Goal: Task Accomplishment & Management: Manage account settings

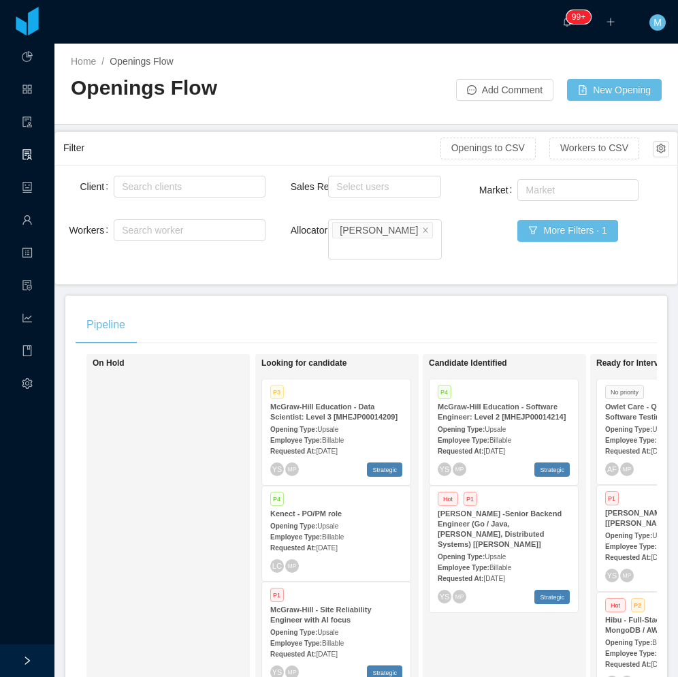
scroll to position [215, 0]
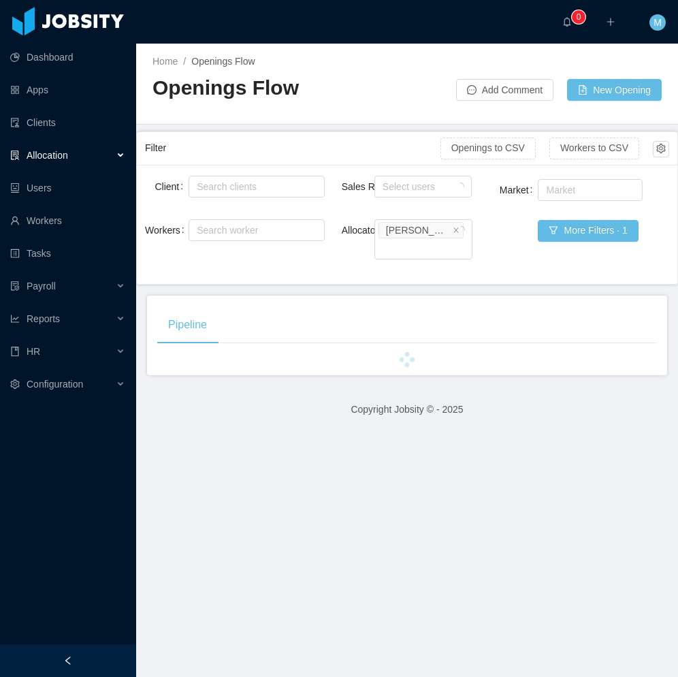
click at [84, 663] on div at bounding box center [68, 660] width 136 height 33
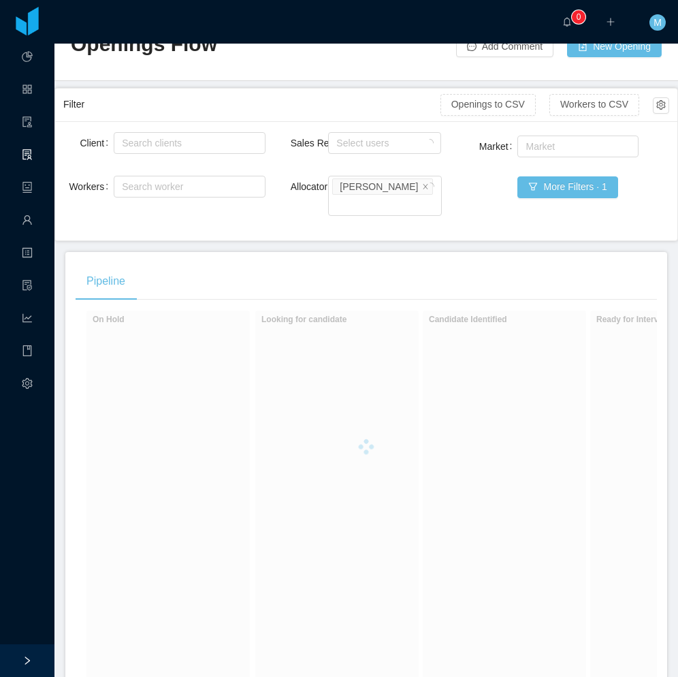
scroll to position [68, 0]
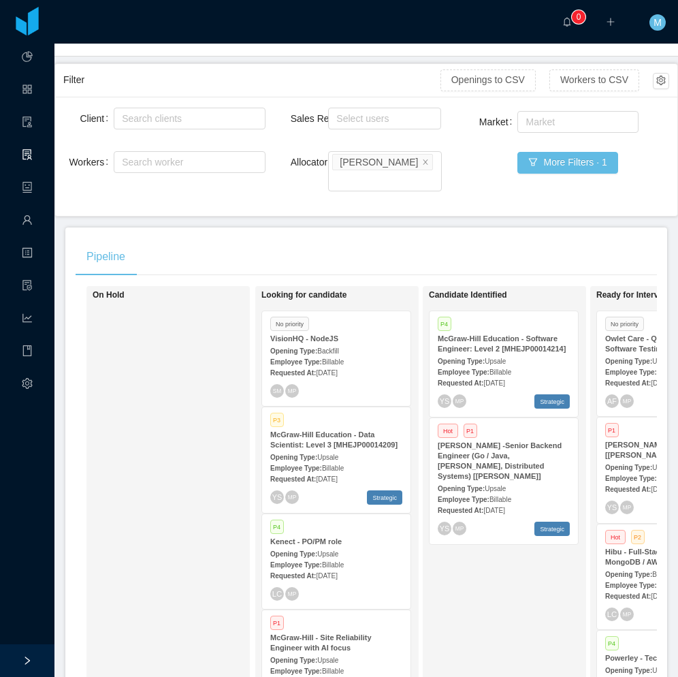
click at [337, 369] on span "[DATE]" at bounding box center [326, 372] width 21 height 7
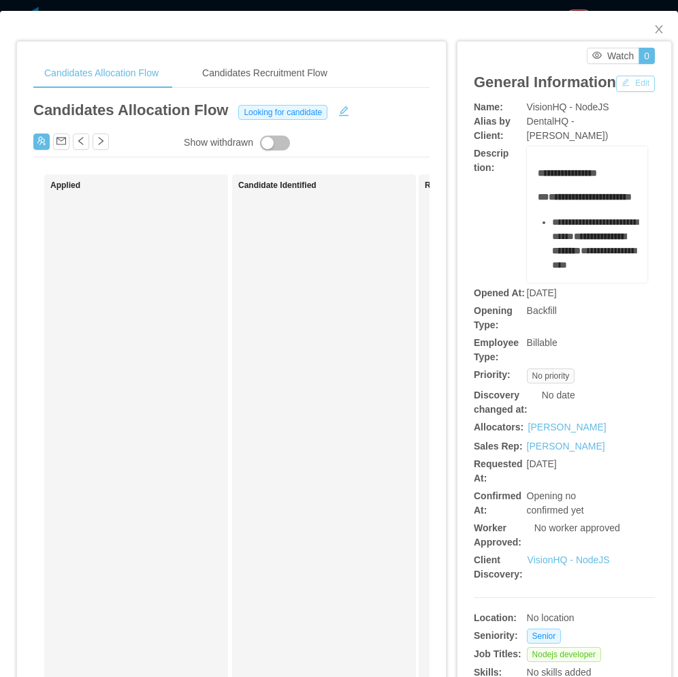
drag, startPoint x: 488, startPoint y: 108, endPoint x: 498, endPoint y: 143, distance: 36.2
click at [616, 92] on button "Edit" at bounding box center [635, 84] width 39 height 16
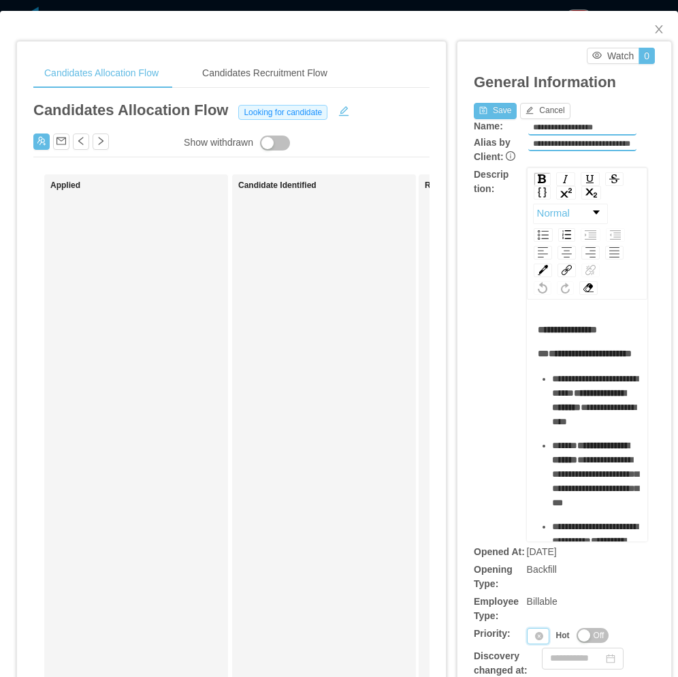
click at [527, 638] on div "Priority" at bounding box center [538, 636] width 22 height 16
click at [537, 590] on li "P3" at bounding box center [533, 588] width 28 height 22
click at [486, 107] on button "Save" at bounding box center [495, 111] width 43 height 16
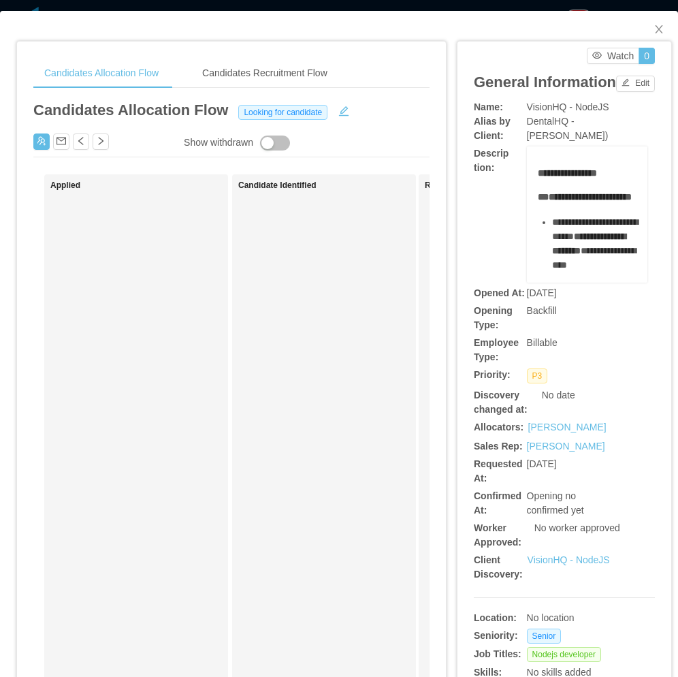
click at [202, 255] on div "Applied" at bounding box center [145, 514] width 191 height 669
click at [48, 142] on button "button" at bounding box center [41, 141] width 16 height 16
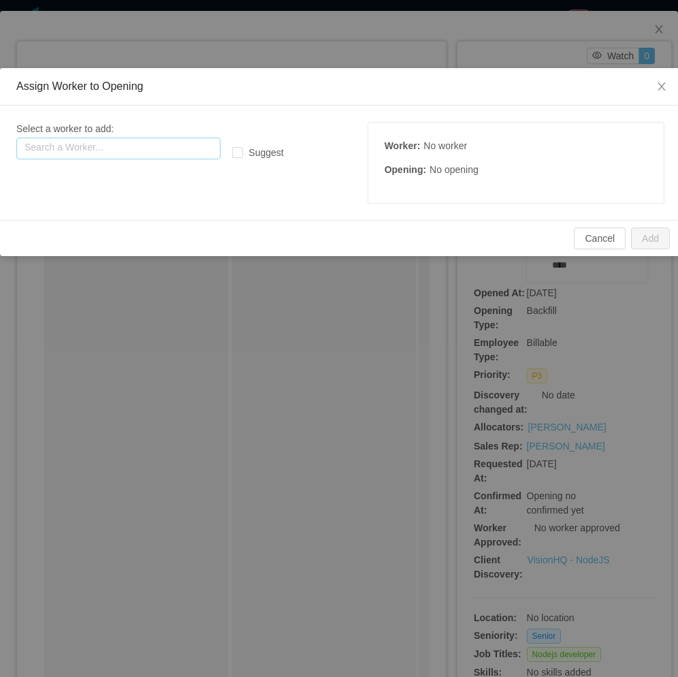
click at [86, 156] on input "text" at bounding box center [118, 149] width 204 height 22
paste input "**********"
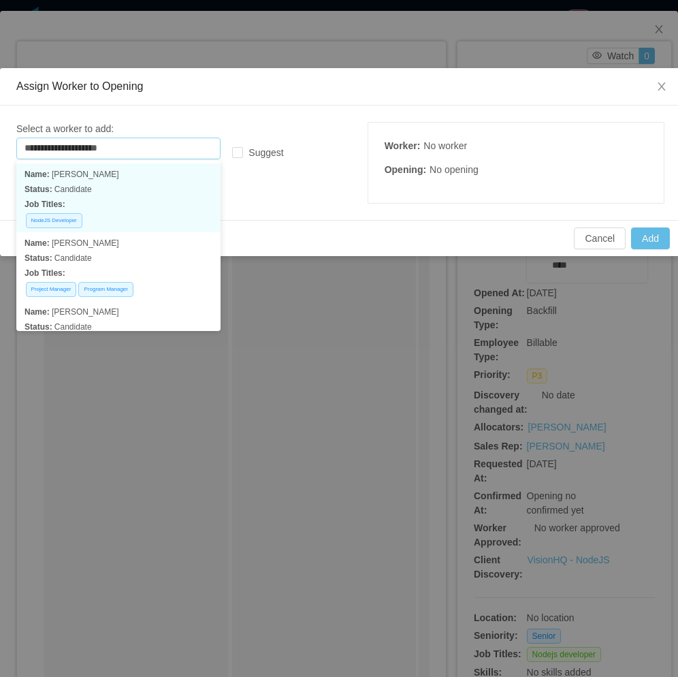
click at [133, 175] on p "Name: Thiago andrade silva" at bounding box center [119, 174] width 188 height 15
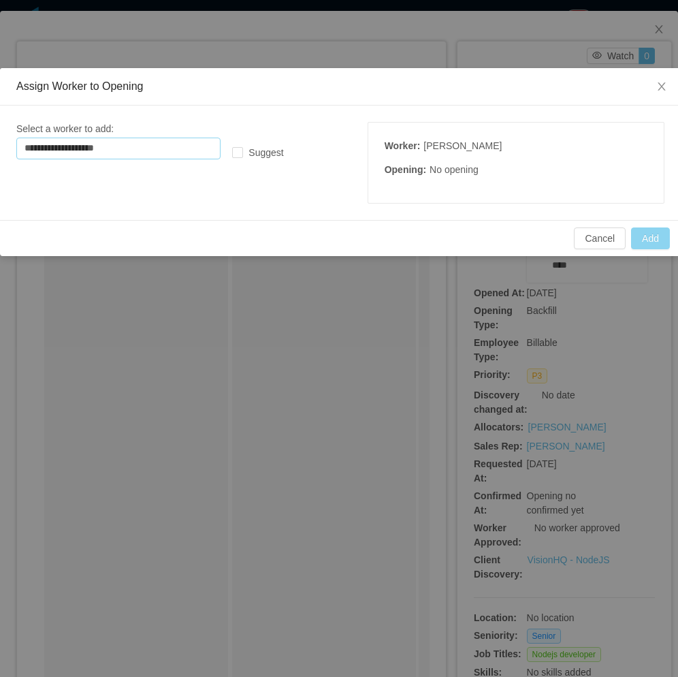
type input "**********"
drag, startPoint x: 648, startPoint y: 233, endPoint x: 676, endPoint y: 238, distance: 29.0
click at [648, 235] on button "Add" at bounding box center [650, 238] width 39 height 22
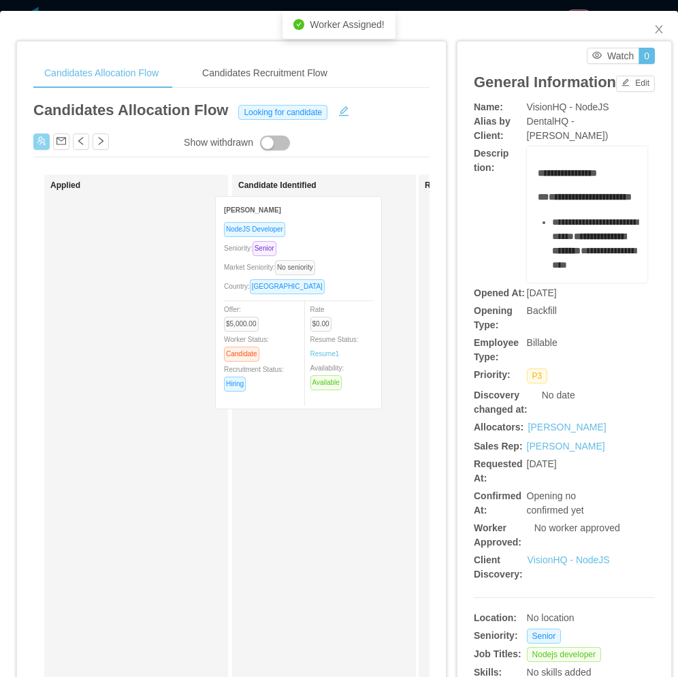
drag, startPoint x: 175, startPoint y: 332, endPoint x: 343, endPoint y: 328, distance: 168.2
click at [343, 328] on div "Applied Thiago Andrade Silva NodeJS Developer Seniority: Senior Market Seniorit…" at bounding box center [231, 520] width 396 height 692
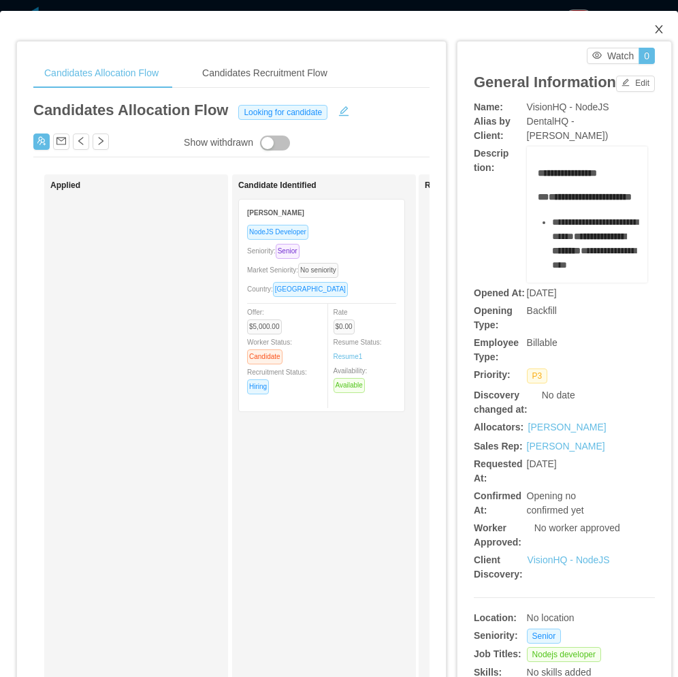
drag, startPoint x: 648, startPoint y: 31, endPoint x: 547, endPoint y: 140, distance: 148.4
click at [654, 31] on icon "icon: close" at bounding box center [659, 29] width 11 height 11
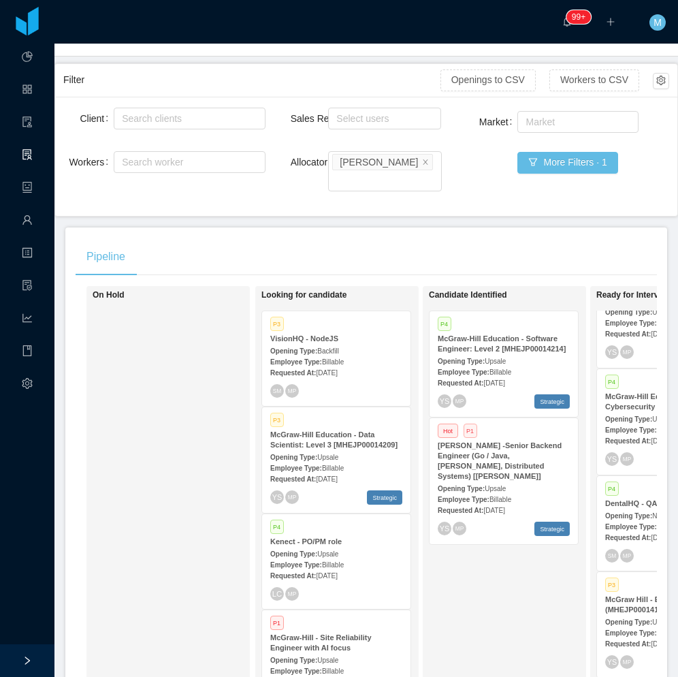
scroll to position [0, 590]
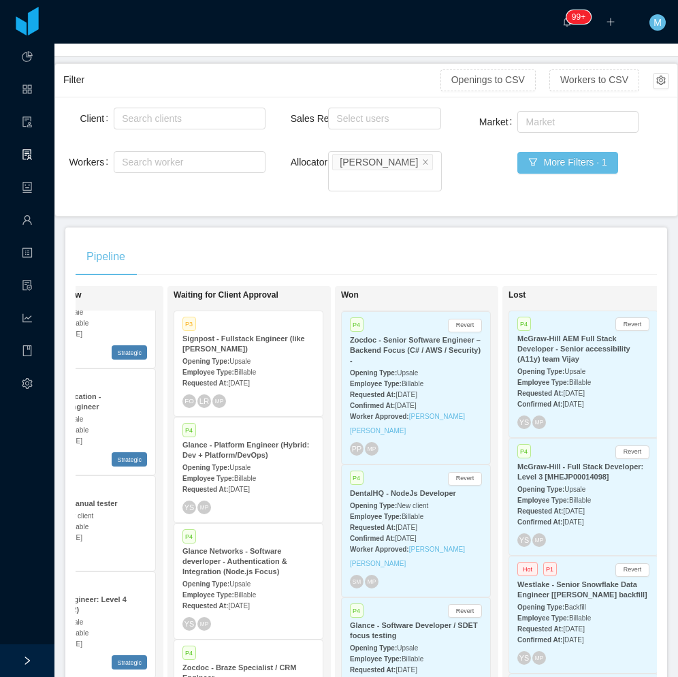
click at [432, 509] on div "Employee Type: Billable" at bounding box center [416, 516] width 132 height 14
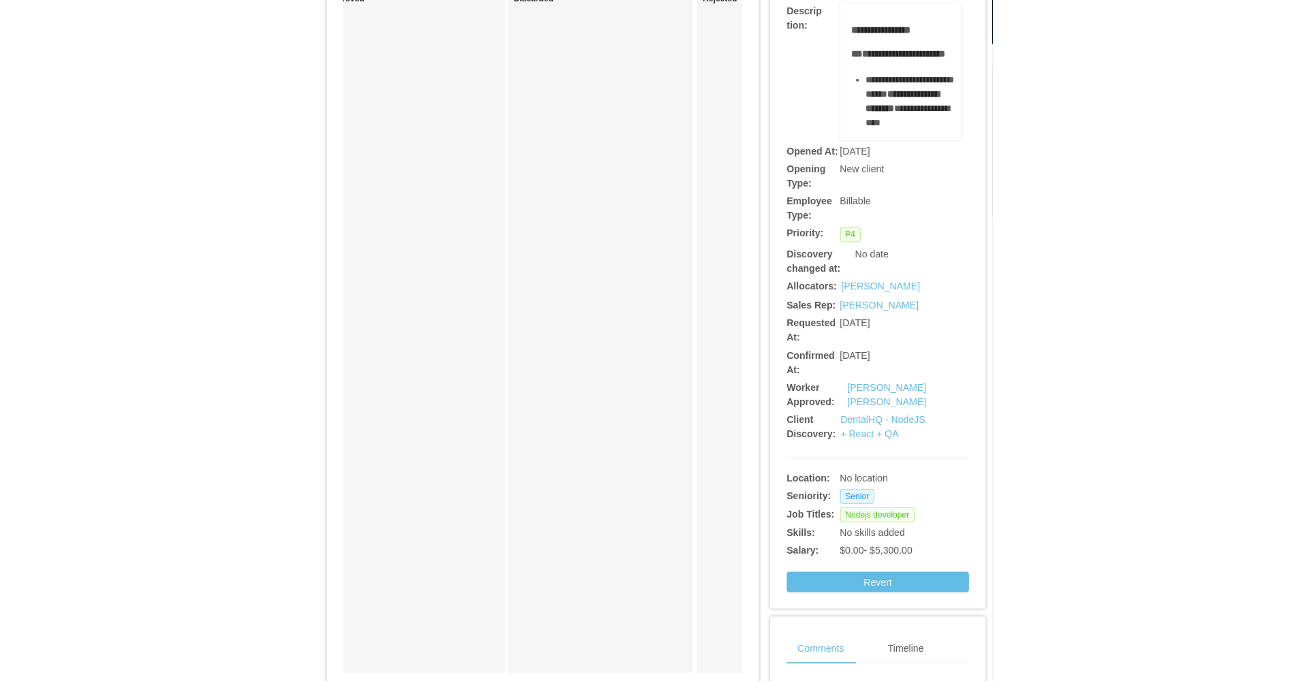
scroll to position [340, 0]
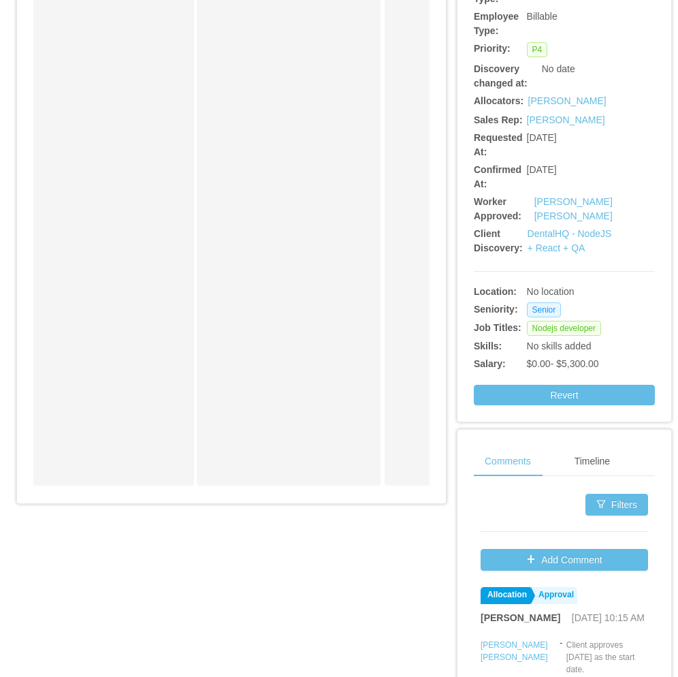
drag, startPoint x: 334, startPoint y: 510, endPoint x: 384, endPoint y: 497, distance: 52.0
click at [381, 505] on div "Candidates Allocation Flow Candidates Recruitment Flow Candidates Allocation Fl…" at bounding box center [231, 107] width 429 height 812
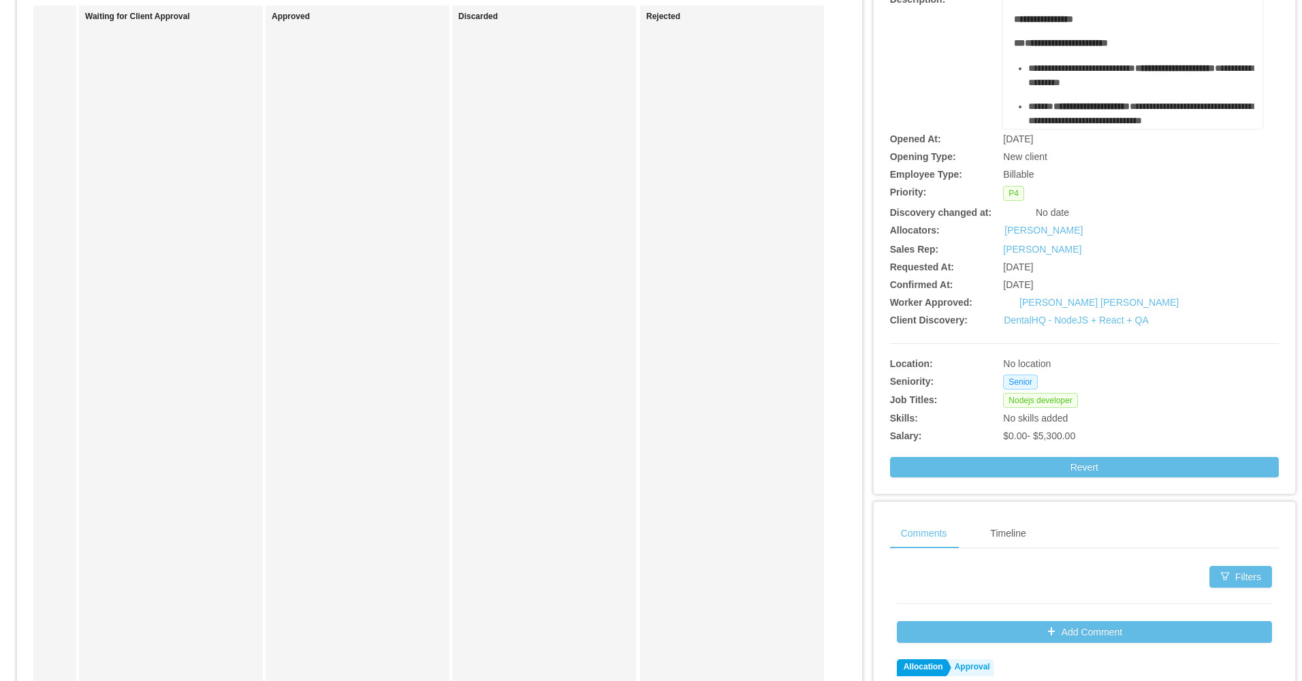
scroll to position [27, 0]
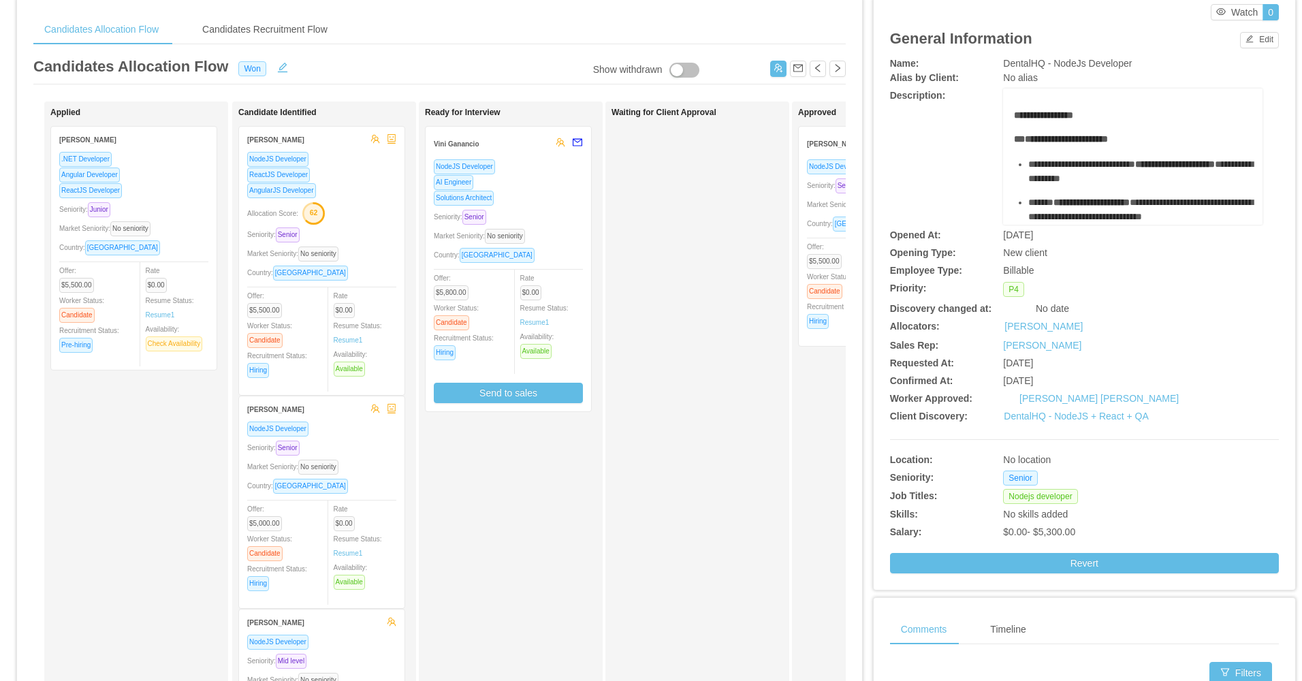
scroll to position [68, 0]
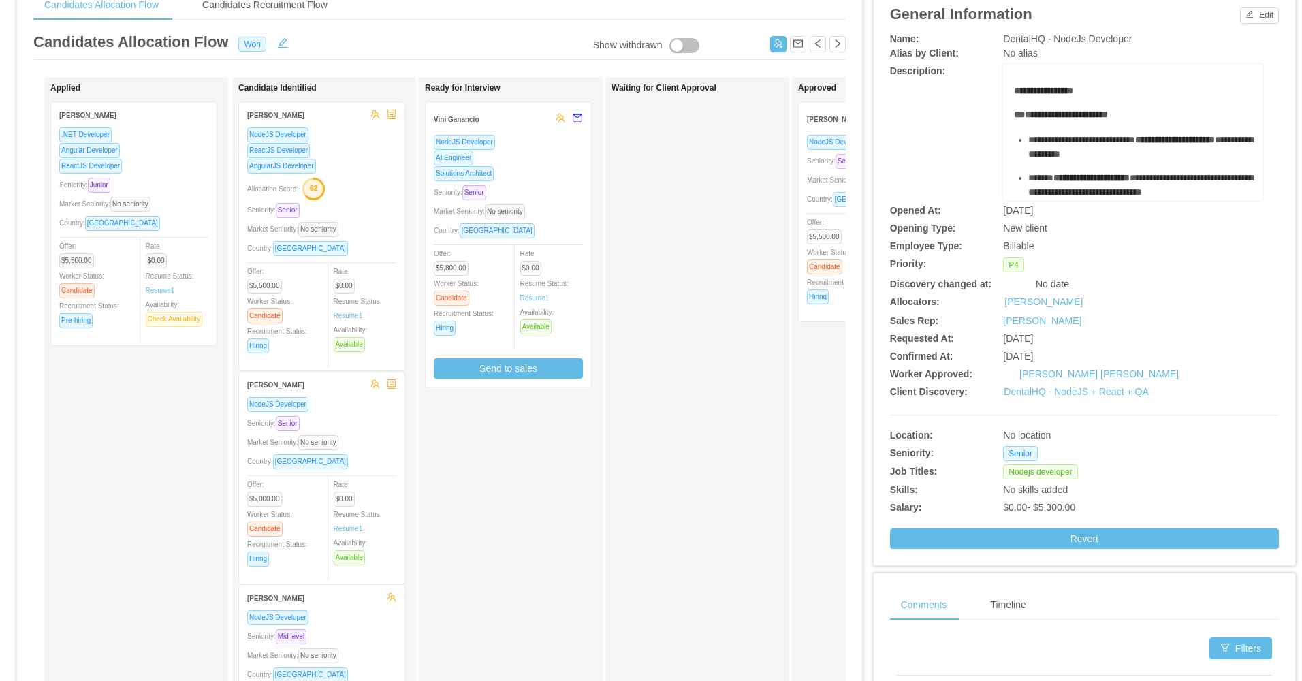
click at [560, 253] on div "Rate $0.00 Resume Status: Resume 1 Availability: Available" at bounding box center [557, 290] width 75 height 89
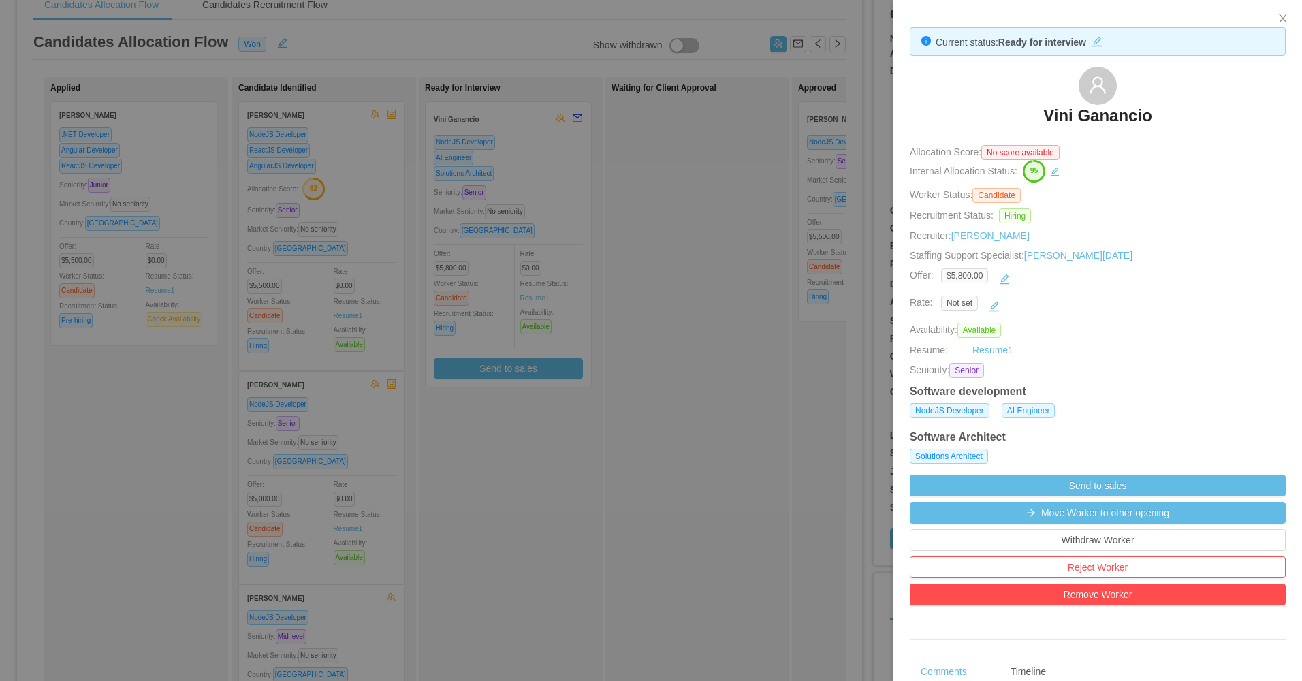
click at [675, 322] on div at bounding box center [651, 340] width 1302 height 681
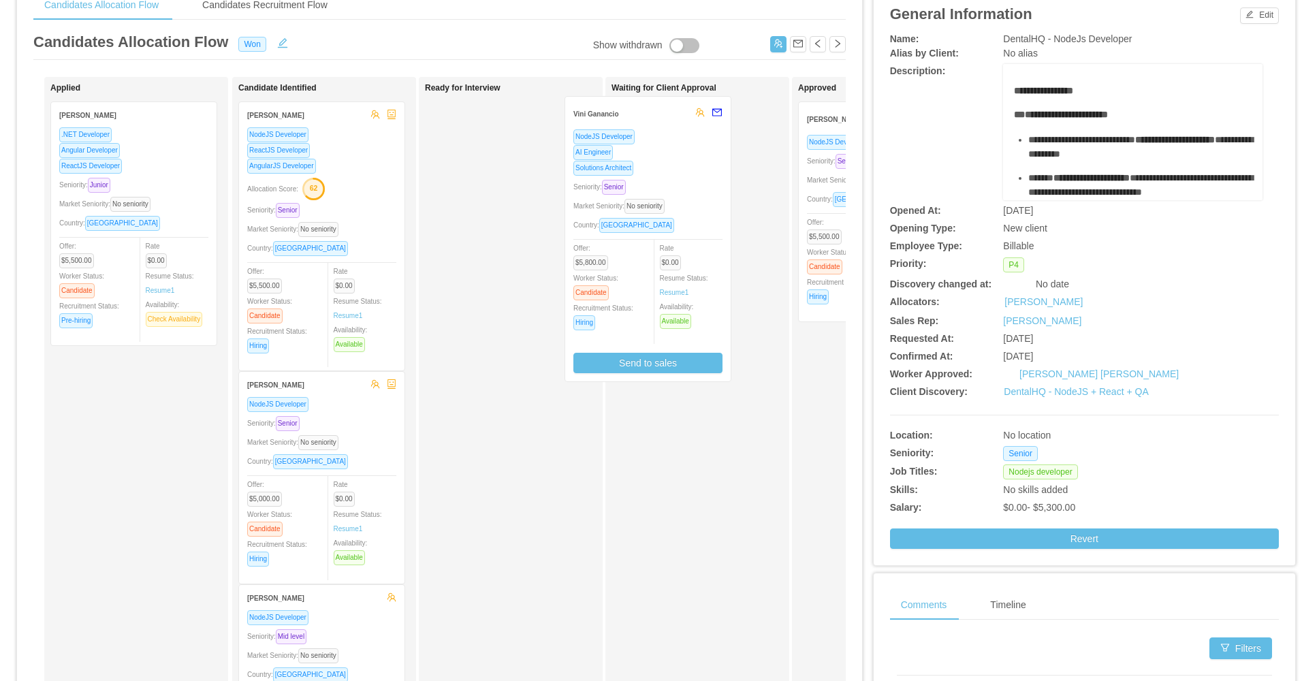
drag, startPoint x: 477, startPoint y: 273, endPoint x: 617, endPoint y: 268, distance: 139.7
click at [617, 268] on div "Applied Thiago Leite .NET Developer Angular Developer ReactJS Developer Seniori…" at bounding box center [439, 423] width 812 height 692
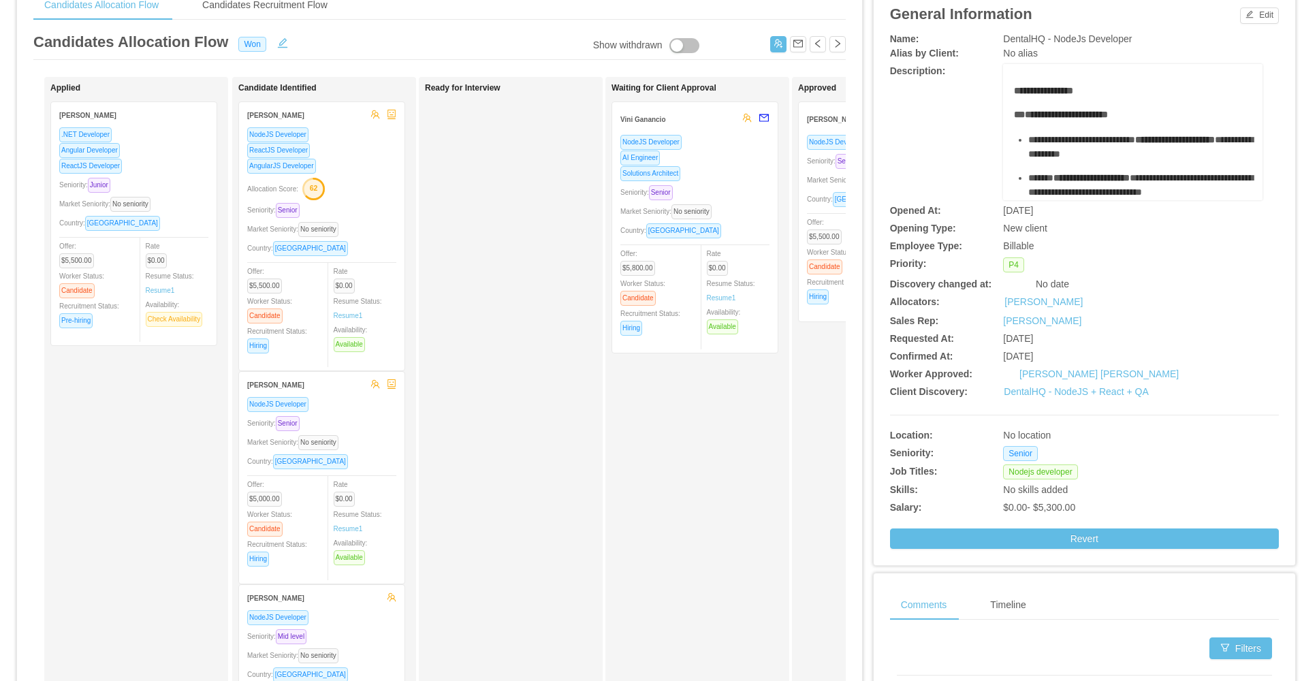
click at [733, 179] on div "Solutions Architect" at bounding box center [694, 173] width 149 height 16
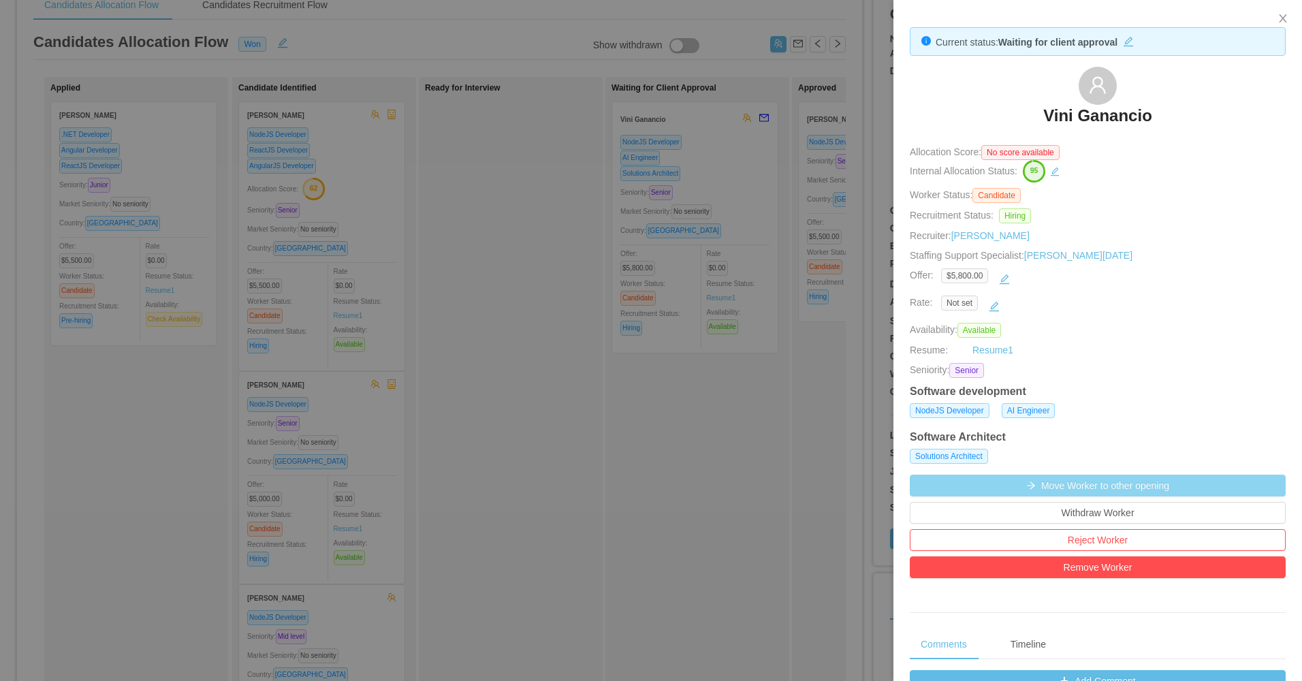
click at [1073, 485] on button "Move Worker to other opening" at bounding box center [1098, 486] width 376 height 22
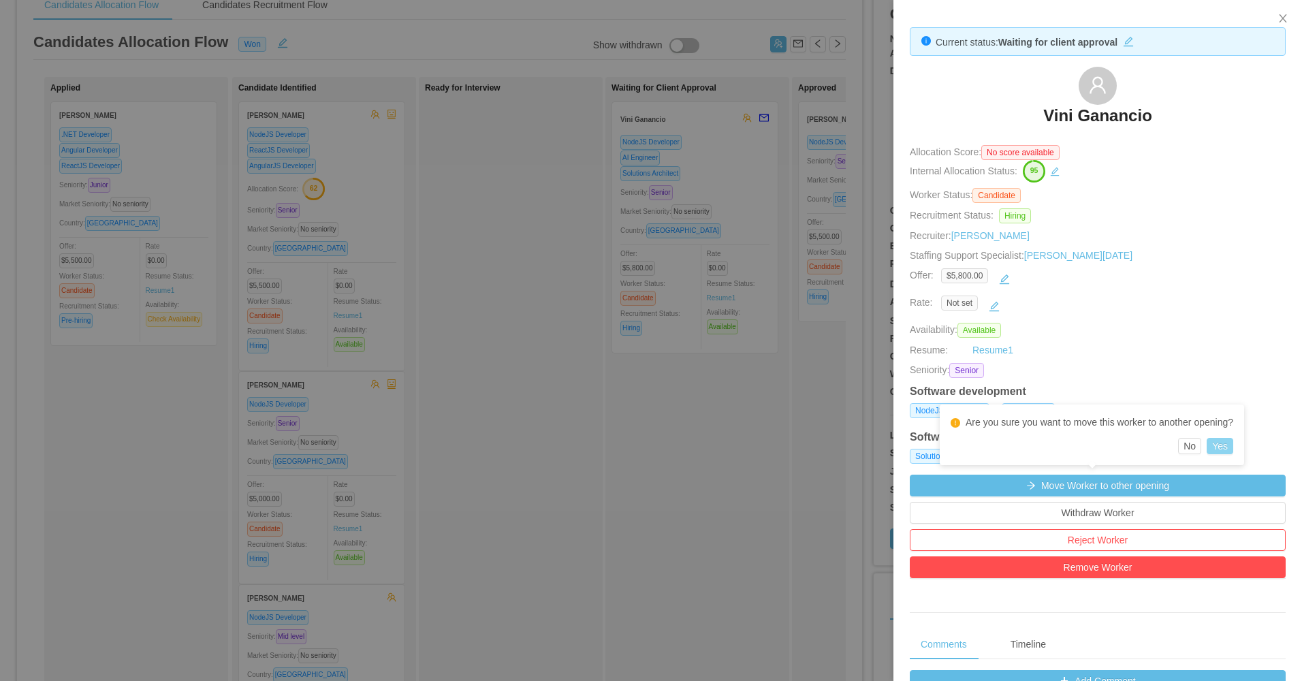
click at [1224, 443] on button "Yes" at bounding box center [1220, 446] width 27 height 16
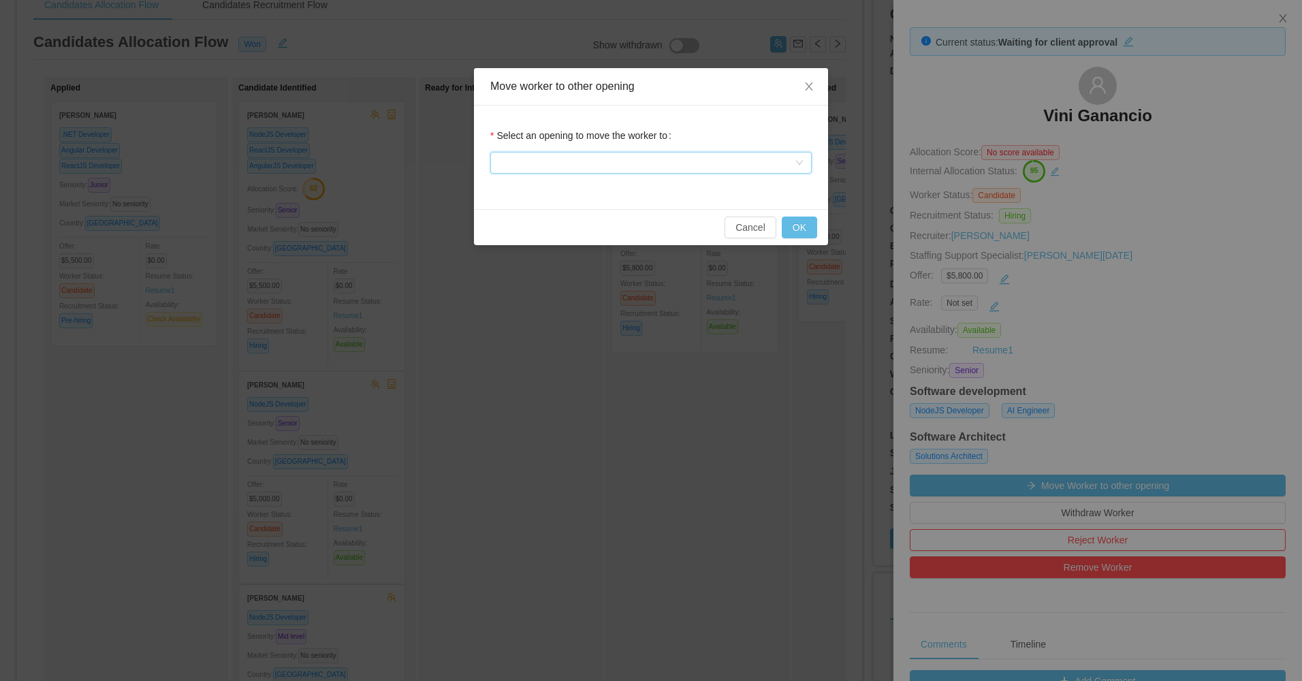
click at [658, 164] on div at bounding box center [646, 163] width 296 height 20
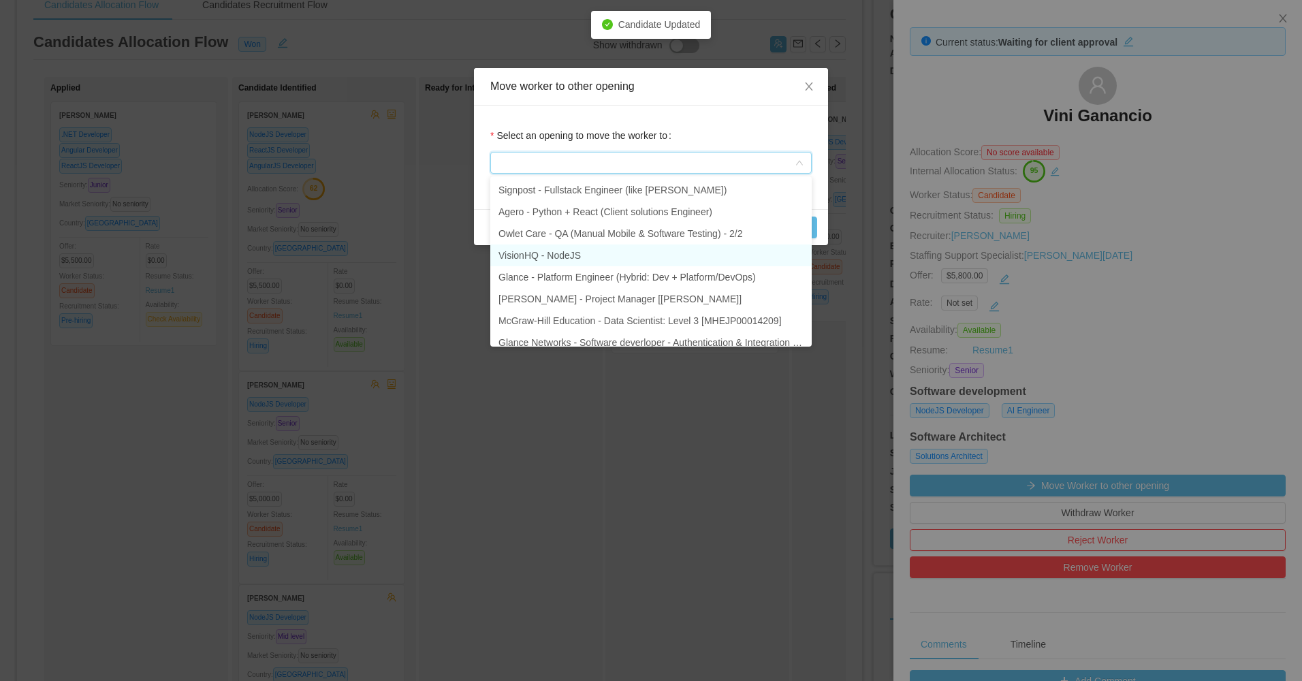
click at [574, 255] on li "VisionHQ - NodeJS" at bounding box center [650, 255] width 321 height 22
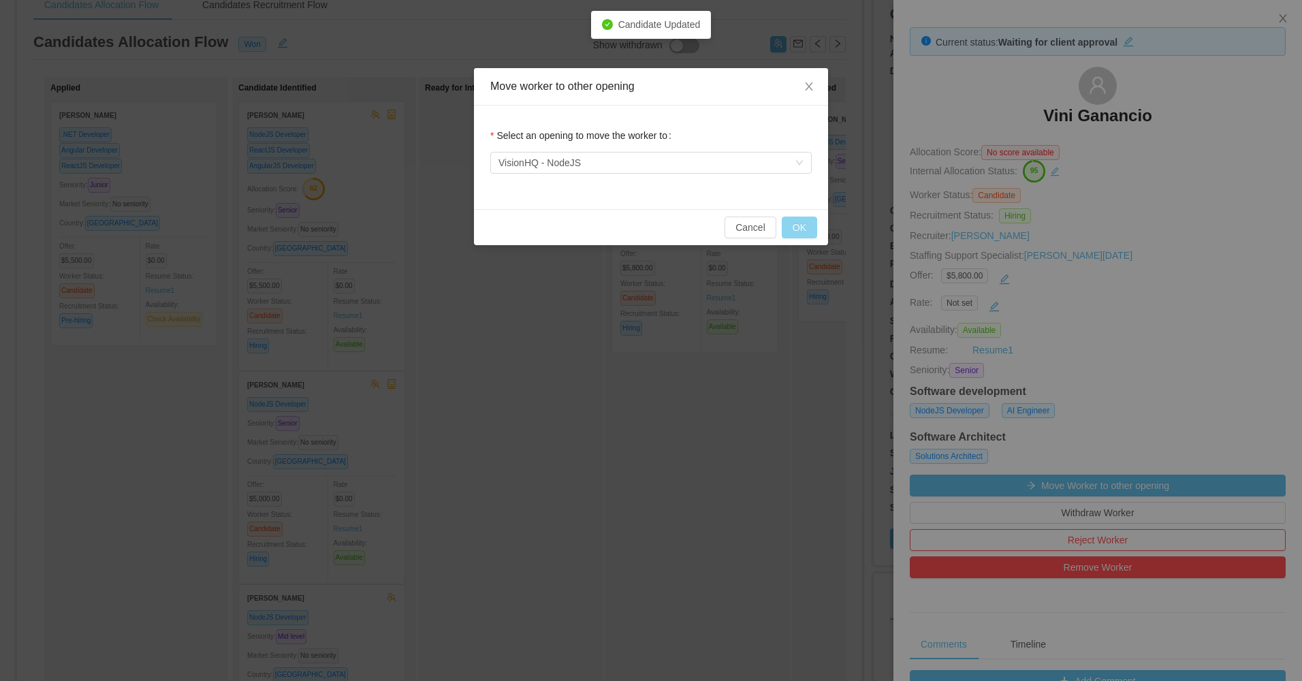
click at [797, 227] on button "OK" at bounding box center [799, 228] width 35 height 22
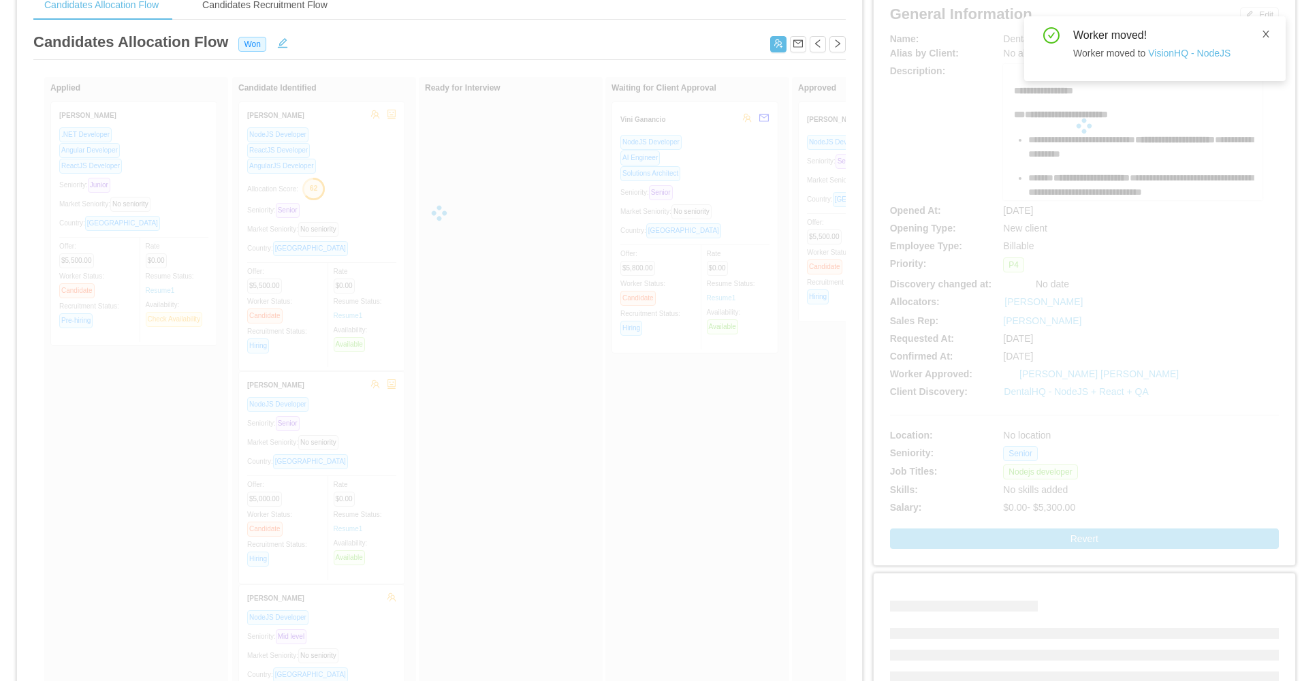
click at [1265, 37] on icon "icon: close" at bounding box center [1266, 34] width 10 height 10
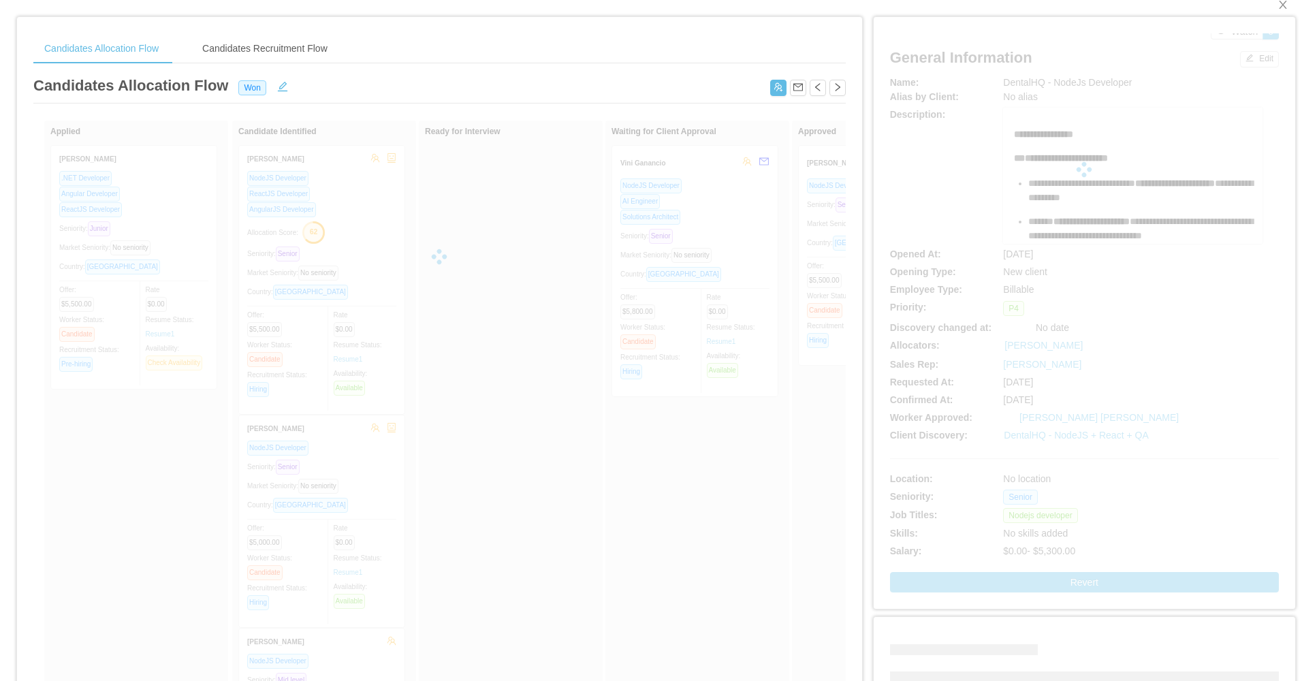
scroll to position [0, 0]
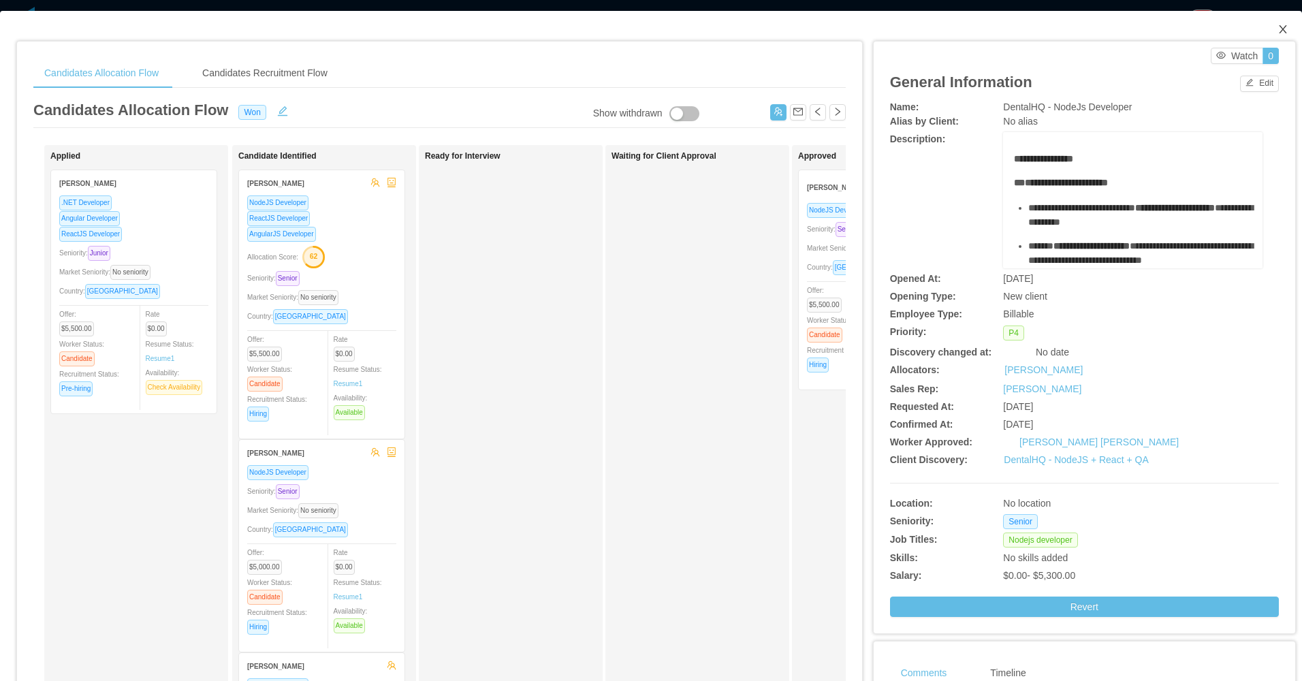
click at [1279, 31] on icon "icon: close" at bounding box center [1282, 29] width 7 height 8
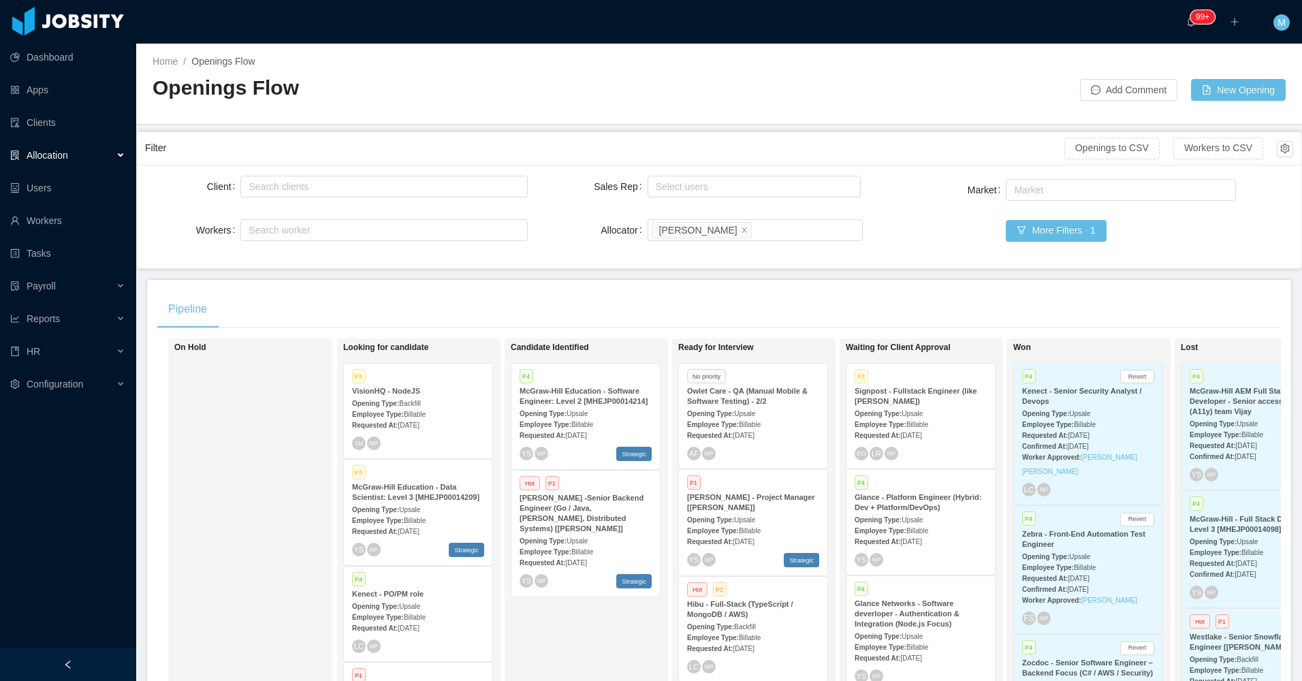
click at [86, 666] on div at bounding box center [68, 664] width 136 height 33
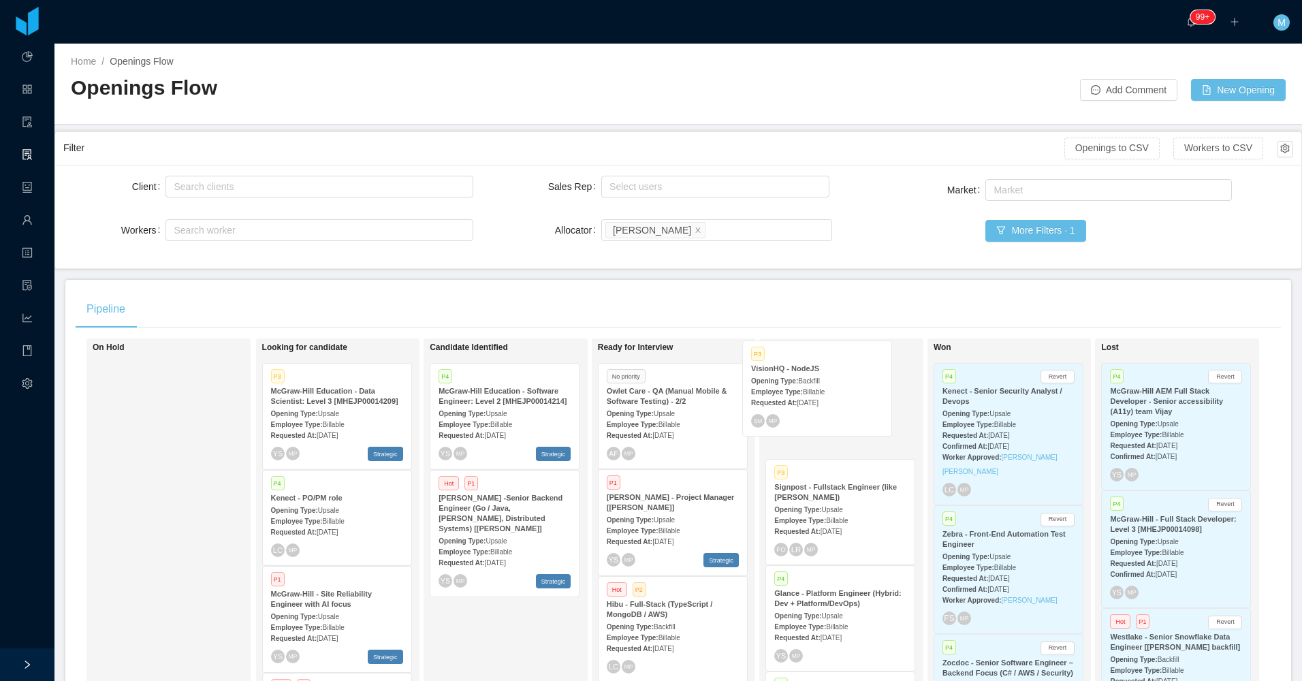
drag, startPoint x: 357, startPoint y: 439, endPoint x: 838, endPoint y: 417, distance: 481.2
click at [838, 417] on div "On Hold Looking for candidate P3 VisionHQ - NodeJS Opening Type: Backfill Emplo…" at bounding box center [678, 541] width 1205 height 406
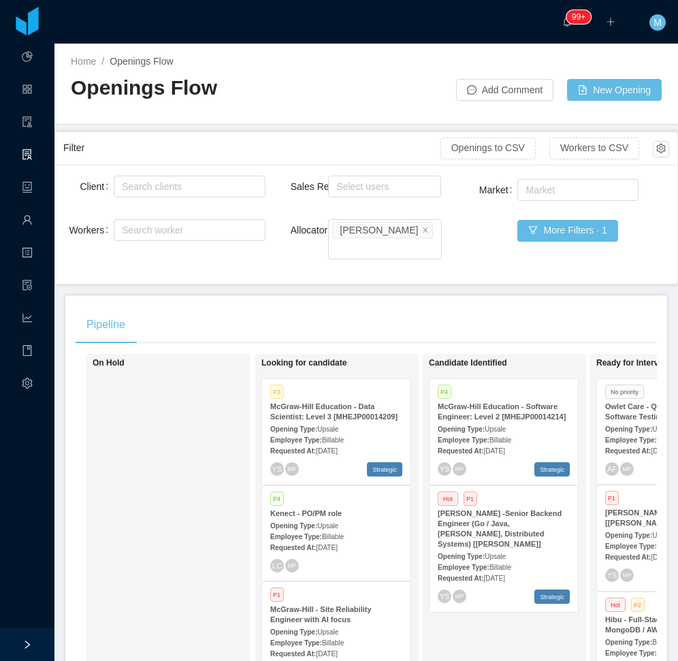
click at [204, 474] on div "On Hold" at bounding box center [188, 551] width 191 height 383
click at [633, 443] on div "Requested At: Sep 30th, 2025" at bounding box center [671, 450] width 132 height 14
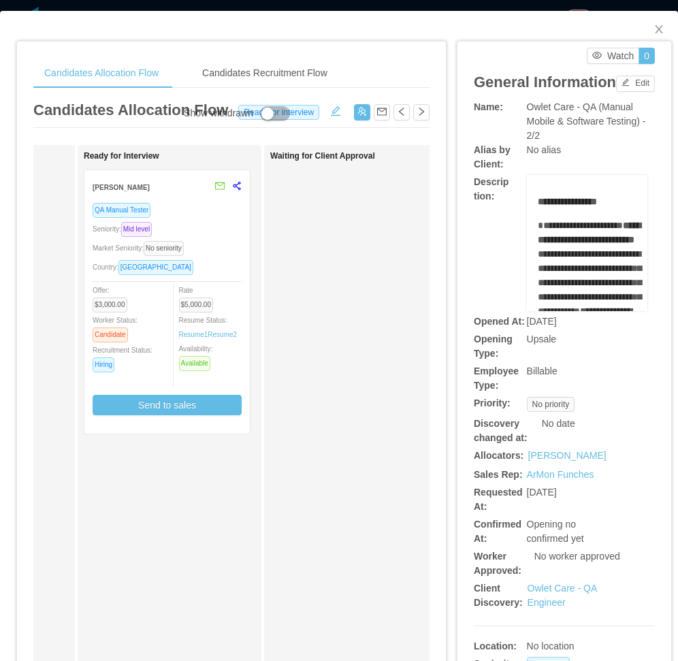
click at [187, 264] on div "Country: Argentina" at bounding box center [167, 267] width 149 height 16
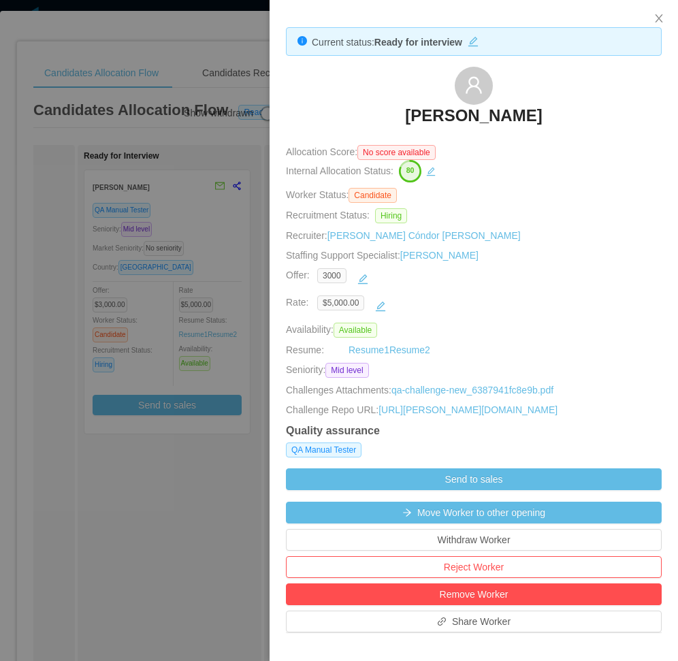
click at [138, 504] on div at bounding box center [339, 330] width 678 height 661
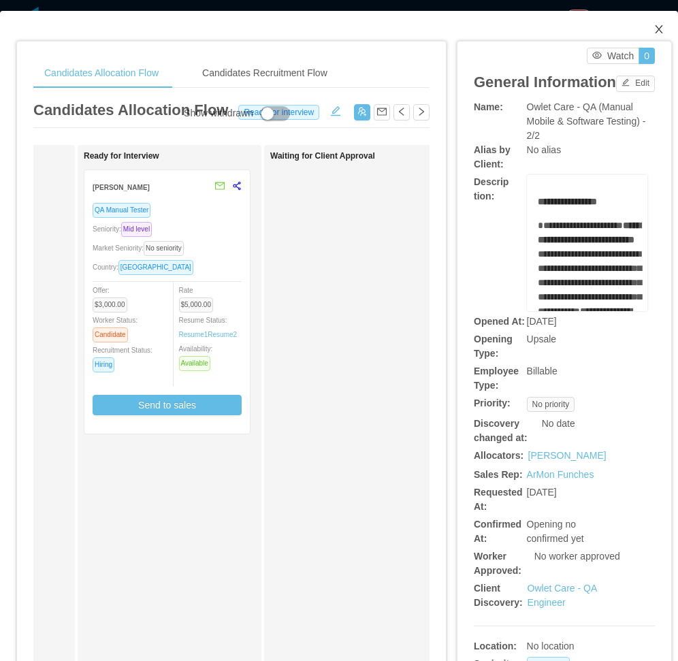
click at [655, 27] on span "Close" at bounding box center [659, 30] width 38 height 38
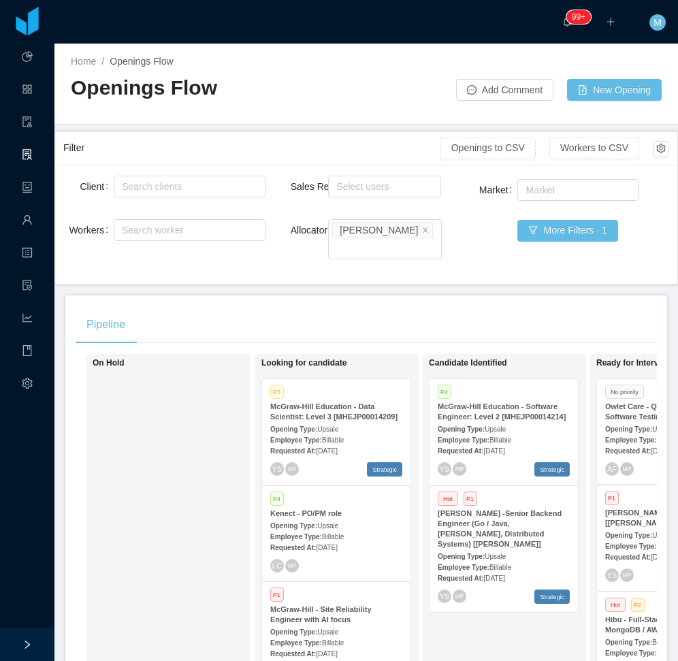
click at [177, 505] on div "On Hold" at bounding box center [188, 551] width 191 height 383
click at [183, 515] on div "On Hold" at bounding box center [188, 551] width 191 height 383
click at [161, 428] on div "On Hold" at bounding box center [188, 551] width 191 height 383
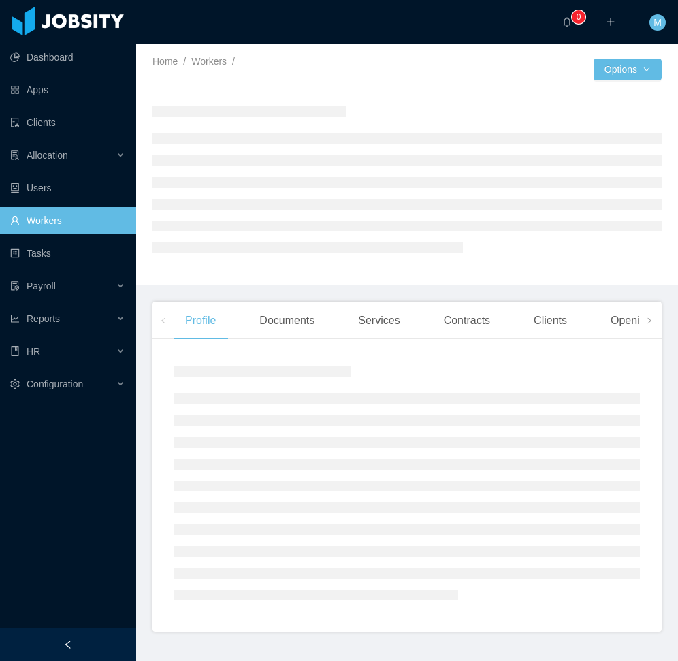
drag, startPoint x: 54, startPoint y: 641, endPoint x: 63, endPoint y: 616, distance: 27.1
click at [54, 641] on div at bounding box center [68, 644] width 136 height 33
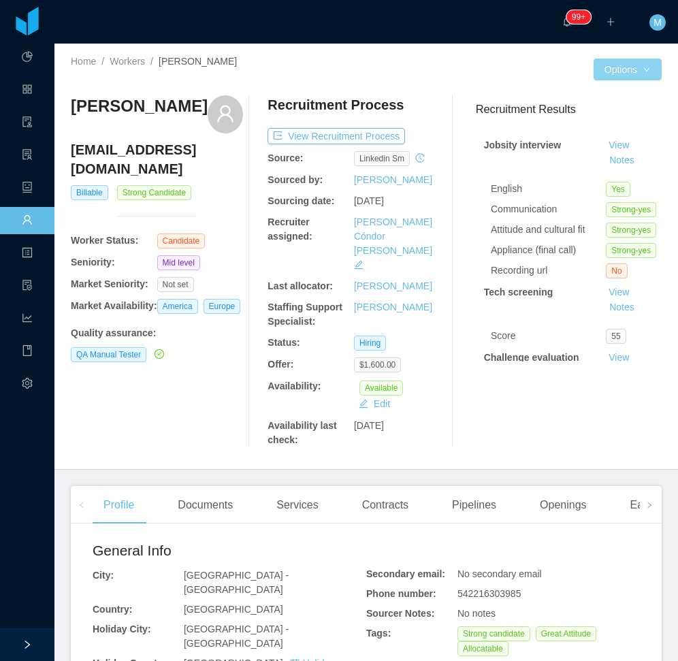
click at [616, 74] on button "Options" at bounding box center [628, 70] width 68 height 22
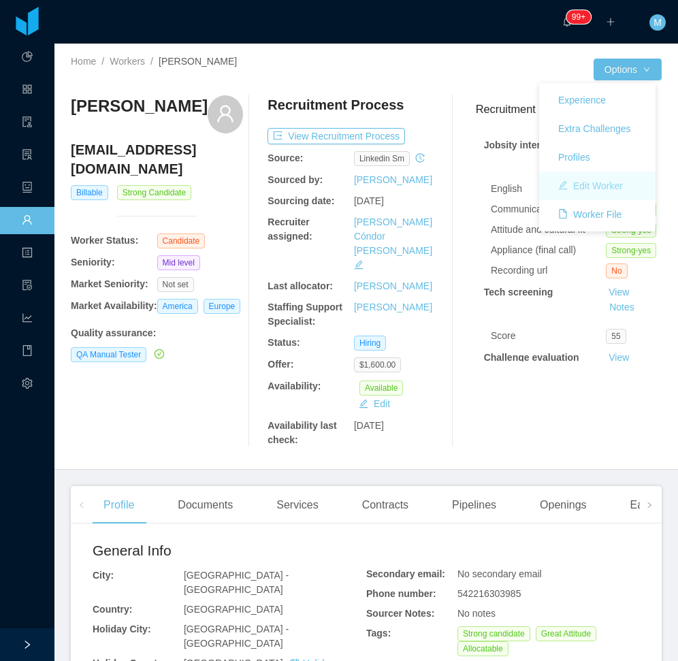
click at [601, 180] on button "Edit Worker" at bounding box center [590, 186] width 86 height 22
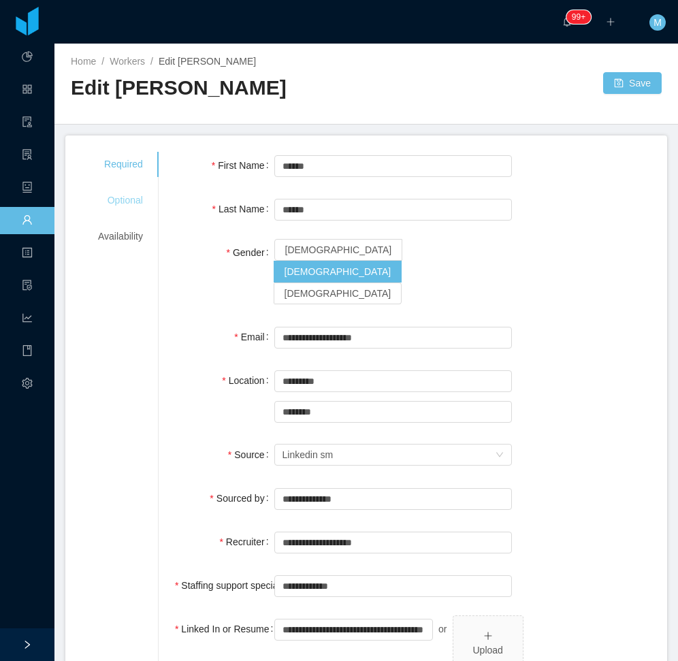
click at [123, 202] on div "Optional" at bounding box center [121, 200] width 78 height 25
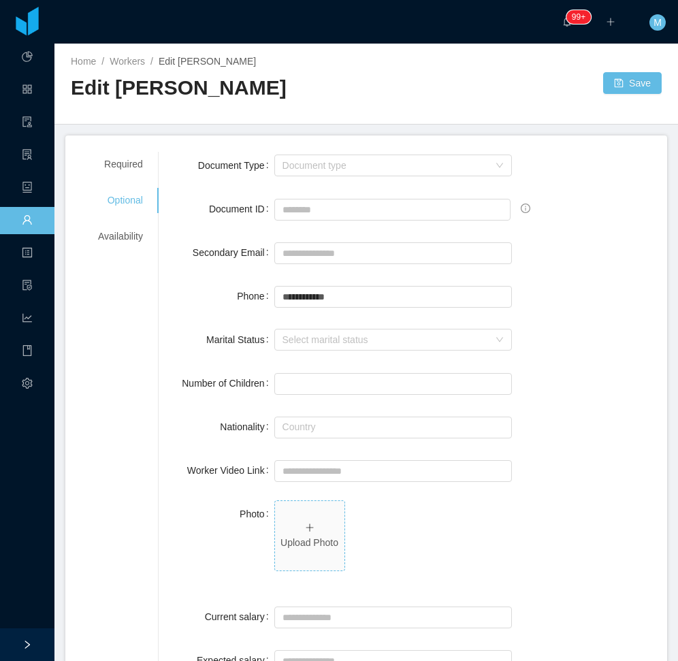
click at [297, 521] on span "Upload Photo" at bounding box center [309, 535] width 69 height 69
click at [614, 84] on button "Save" at bounding box center [632, 83] width 59 height 22
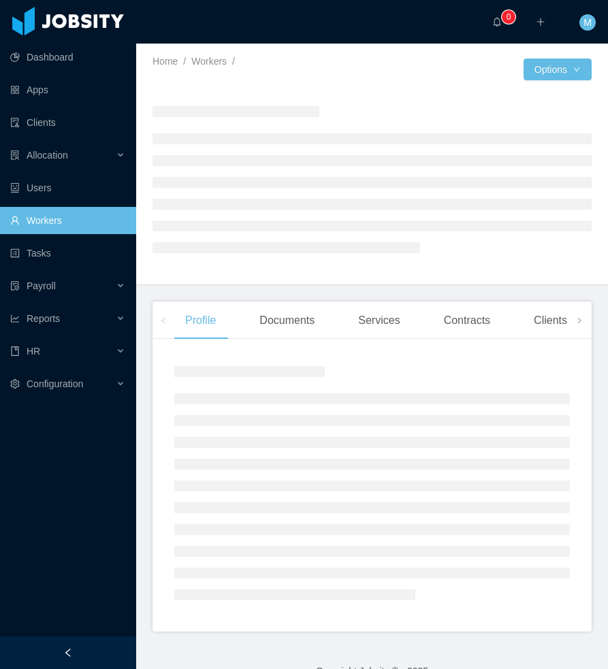
click at [63, 667] on div at bounding box center [68, 653] width 136 height 33
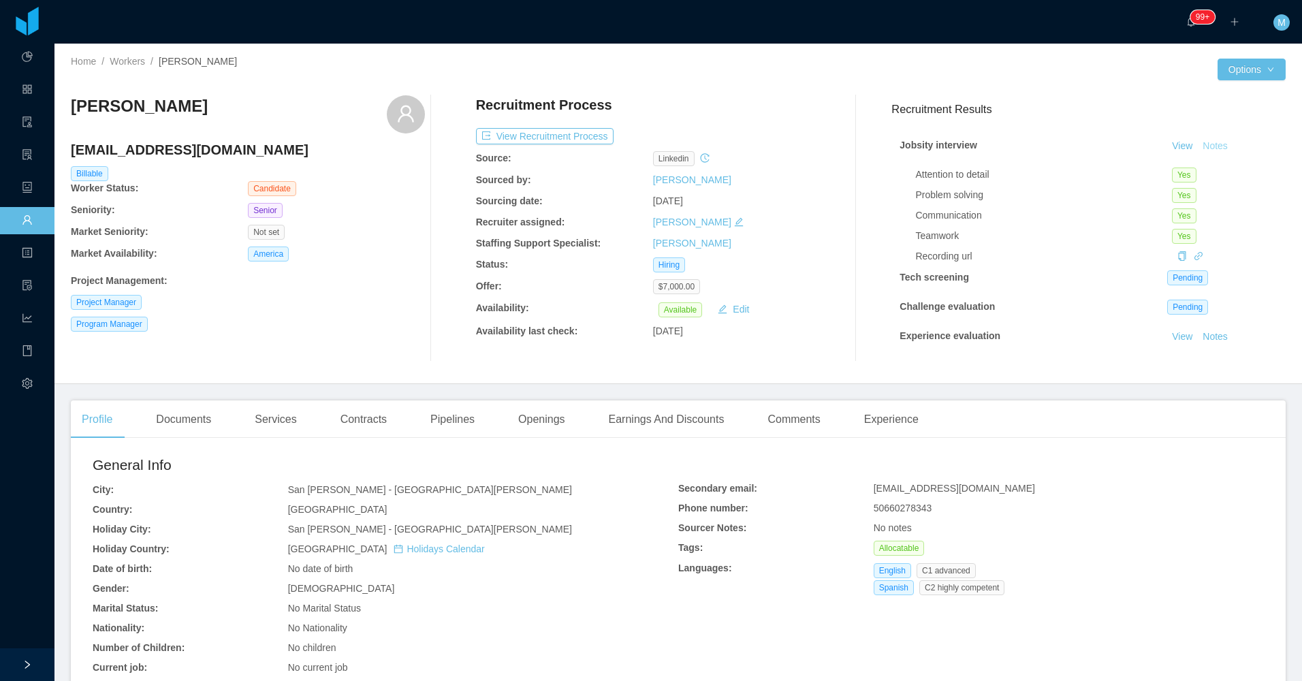
click at [607, 145] on button "Notes" at bounding box center [1215, 146] width 36 height 16
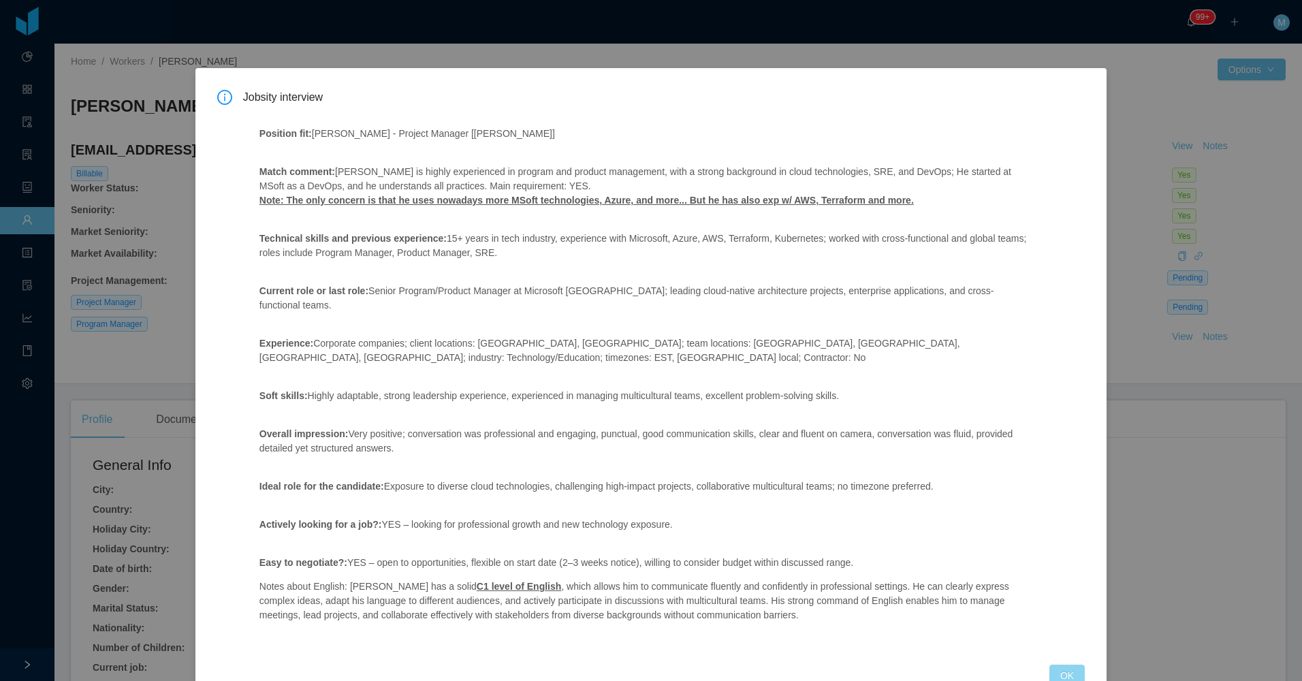
click at [607, 665] on button "OK" at bounding box center [1066, 676] width 35 height 22
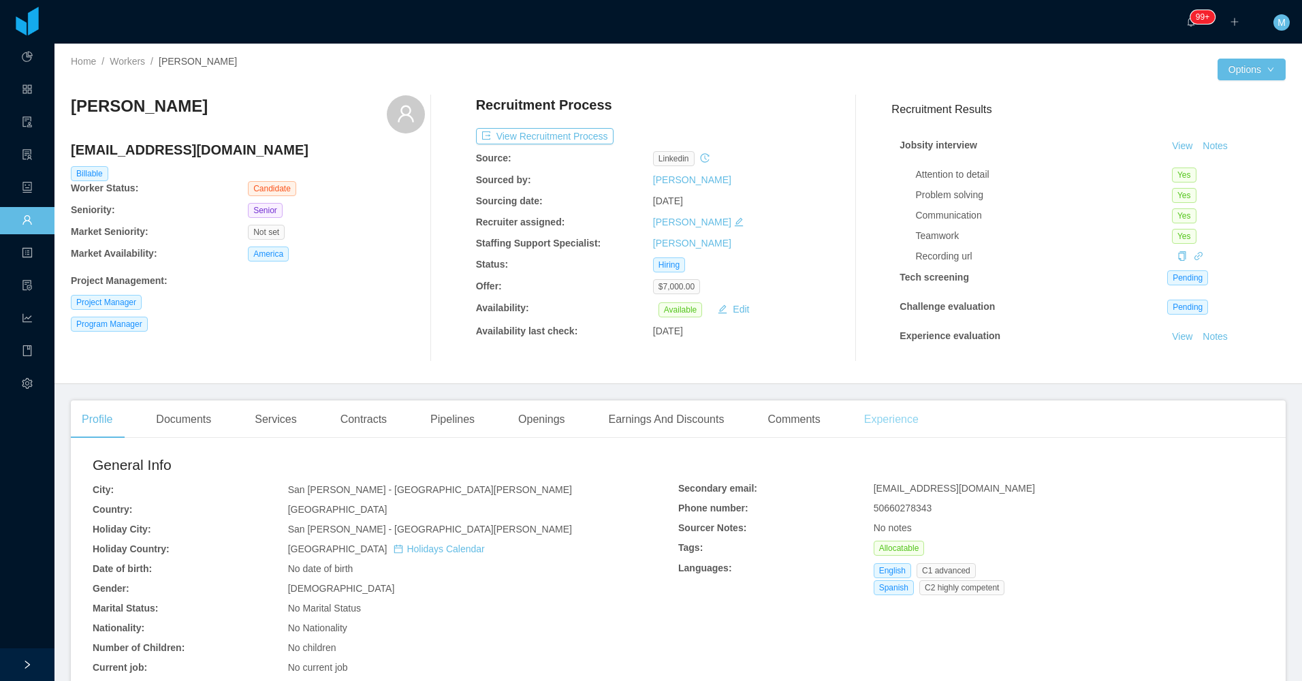
click at [607, 420] on div "Experience" at bounding box center [891, 419] width 76 height 38
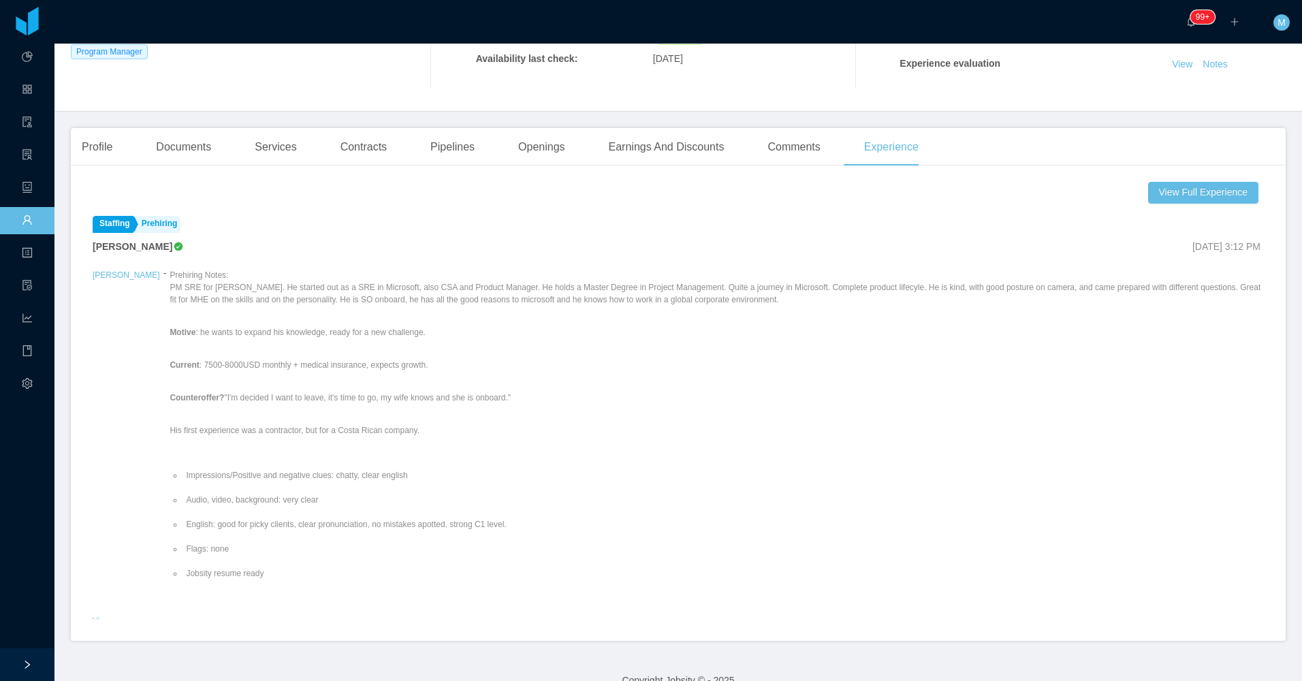
scroll to position [30, 0]
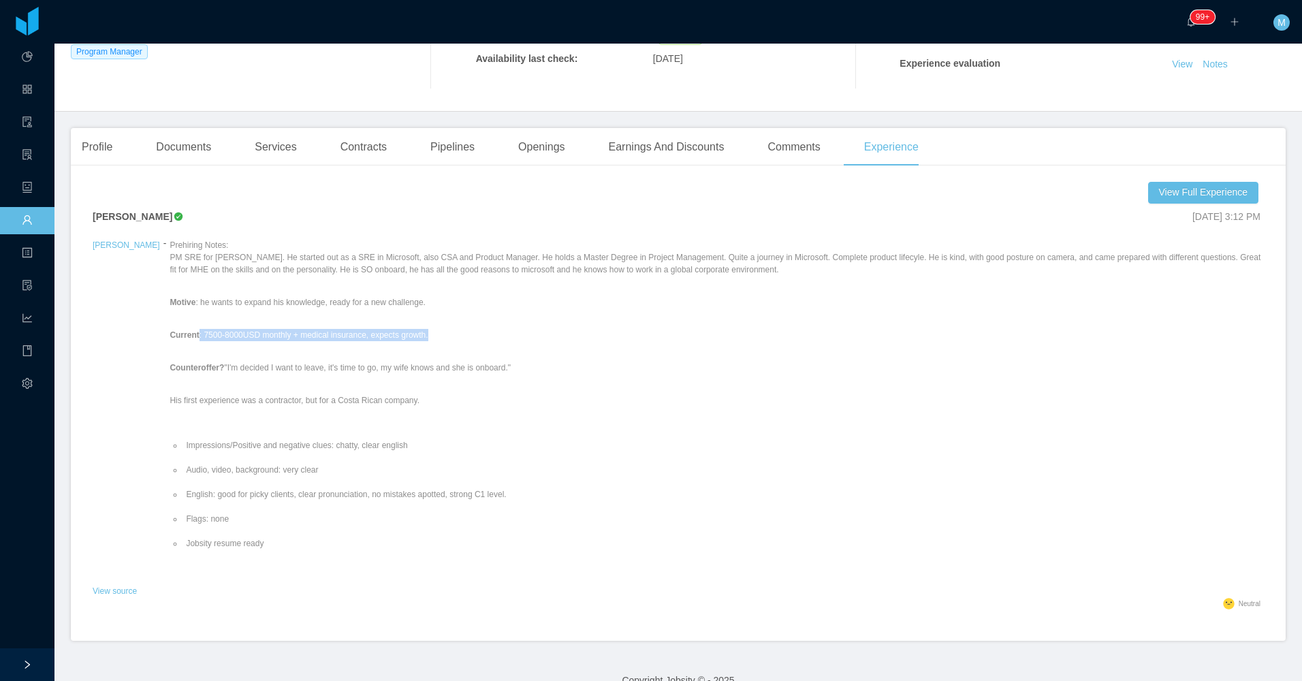
drag, startPoint x: 180, startPoint y: 330, endPoint x: 417, endPoint y: 335, distance: 237.7
click at [417, 335] on p "Current : 7500-8000USD monthly + medical insurance, expects growth." at bounding box center [717, 335] width 1094 height 12
drag, startPoint x: 417, startPoint y: 335, endPoint x: 372, endPoint y: 340, distance: 45.9
click at [370, 340] on p "Current : 7500-8000USD monthly + medical insurance, expects growth." at bounding box center [717, 335] width 1094 height 12
drag, startPoint x: 406, startPoint y: 336, endPoint x: 182, endPoint y: 333, distance: 224.0
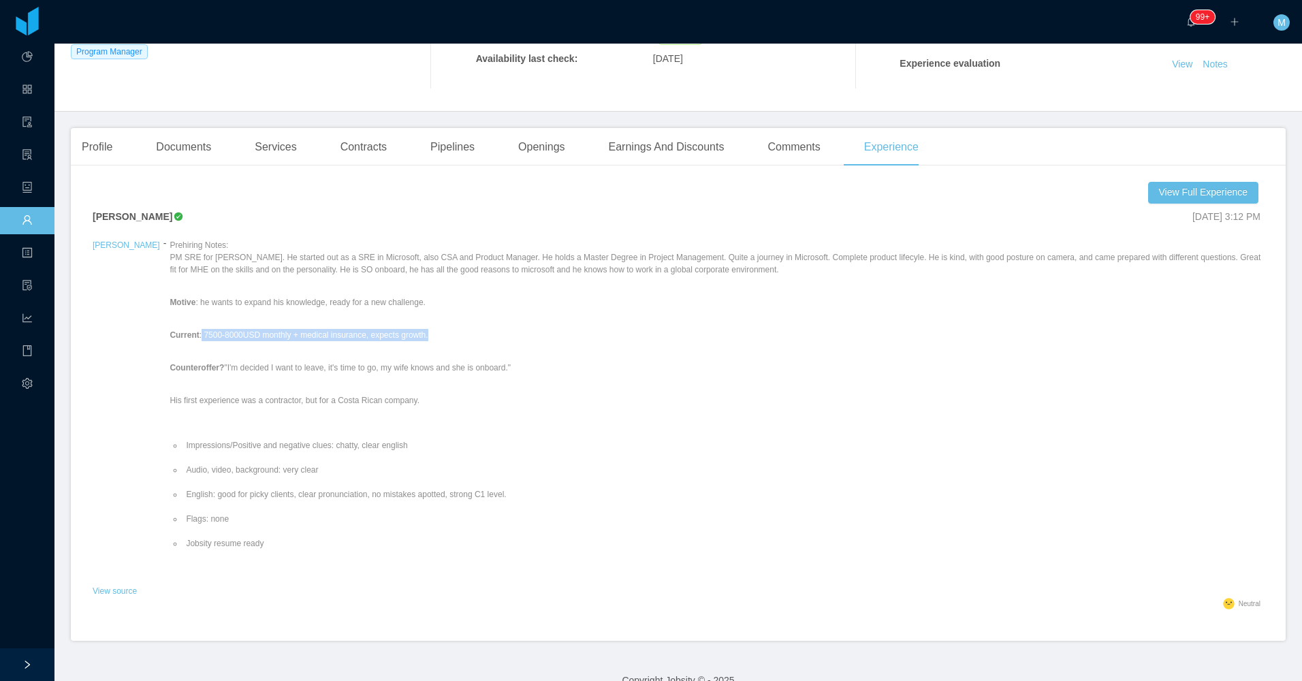
click at [182, 333] on p "Current : 7500-8000USD monthly + medical insurance, expects growth." at bounding box center [717, 335] width 1094 height 12
copy p "7500-8000USD monthly + medical insurance, expects growth."
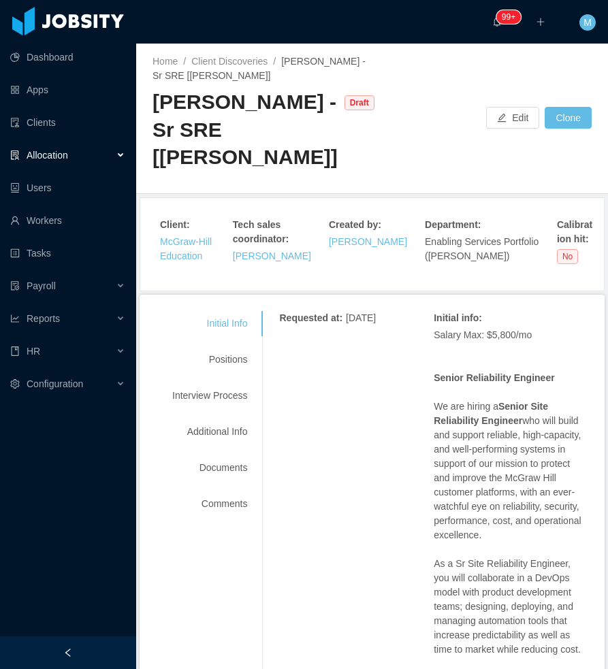
click at [75, 647] on div at bounding box center [68, 653] width 136 height 33
